Goal: Find contact information: Find contact information

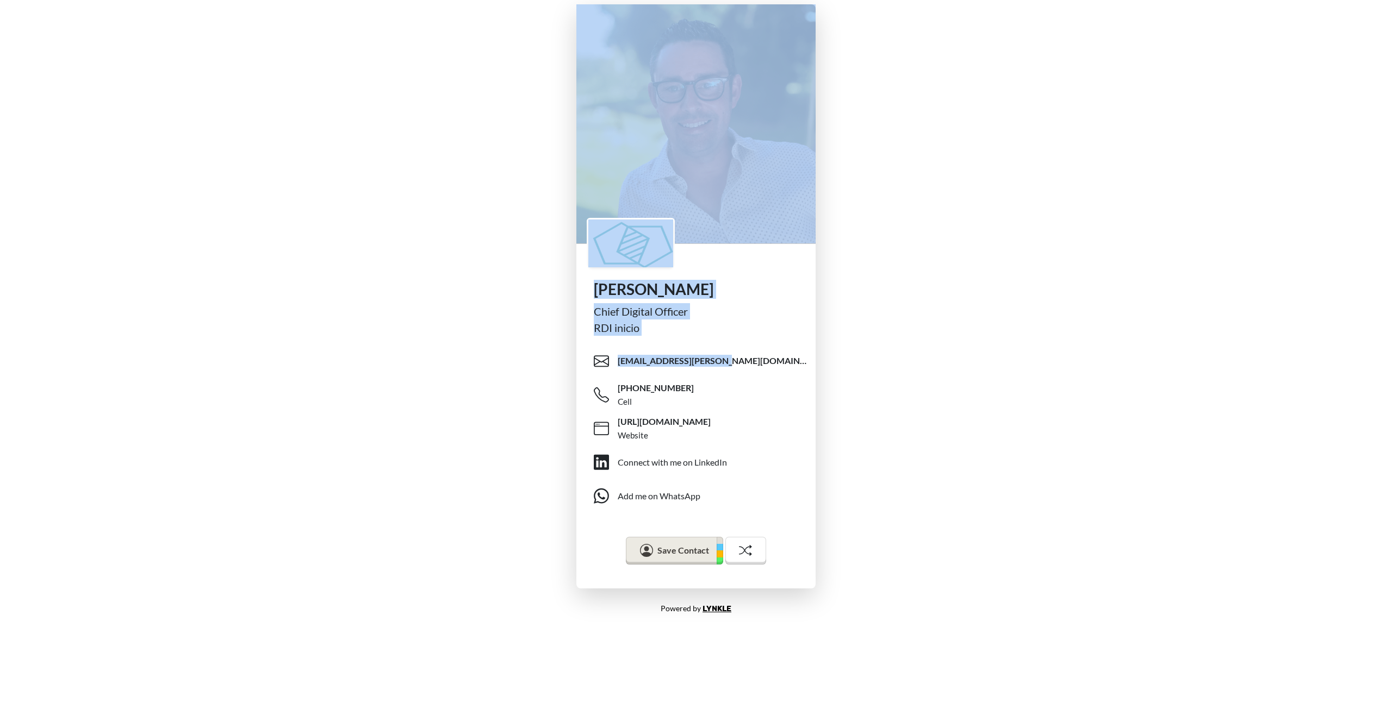
drag, startPoint x: 1119, startPoint y: 376, endPoint x: 562, endPoint y: 244, distance: 572.1
click at [562, 245] on div "[PERSON_NAME] Chief Digital Officer RDI inicio [PERSON_NAME][EMAIL_ADDRESS][PER…" at bounding box center [696, 296] width 1392 height 593
click at [562, 242] on div "[PERSON_NAME] Chief Digital Officer RDI inicio [PERSON_NAME][EMAIL_ADDRESS][PER…" at bounding box center [696, 296] width 1392 height 593
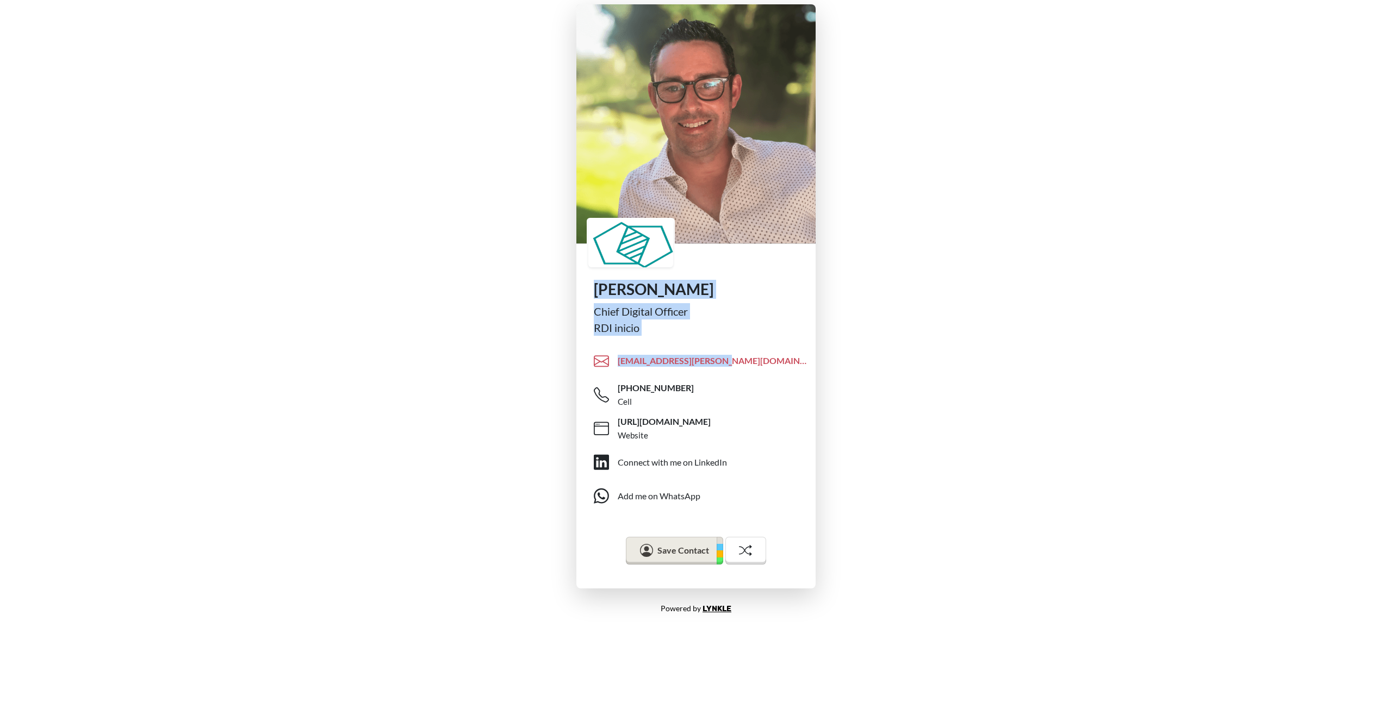
drag, startPoint x: 594, startPoint y: 285, endPoint x: 750, endPoint y: 346, distance: 168.0
click at [742, 344] on div "[PERSON_NAME] Chief Digital Officer RDI inicio [PERSON_NAME][EMAIL_ADDRESS][PER…" at bounding box center [695, 426] width 239 height 326
click at [857, 374] on div "[PERSON_NAME] Chief Digital Officer RDI inicio [PERSON_NAME][EMAIL_ADDRESS][PER…" at bounding box center [696, 296] width 1392 height 593
